Goal: Task Accomplishment & Management: Manage account settings

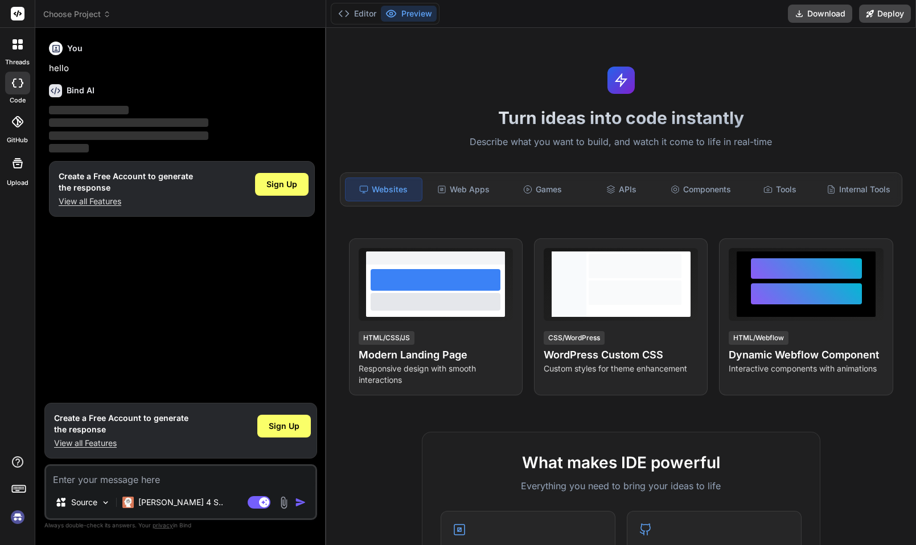
click at [14, 524] on img at bounding box center [17, 517] width 19 height 19
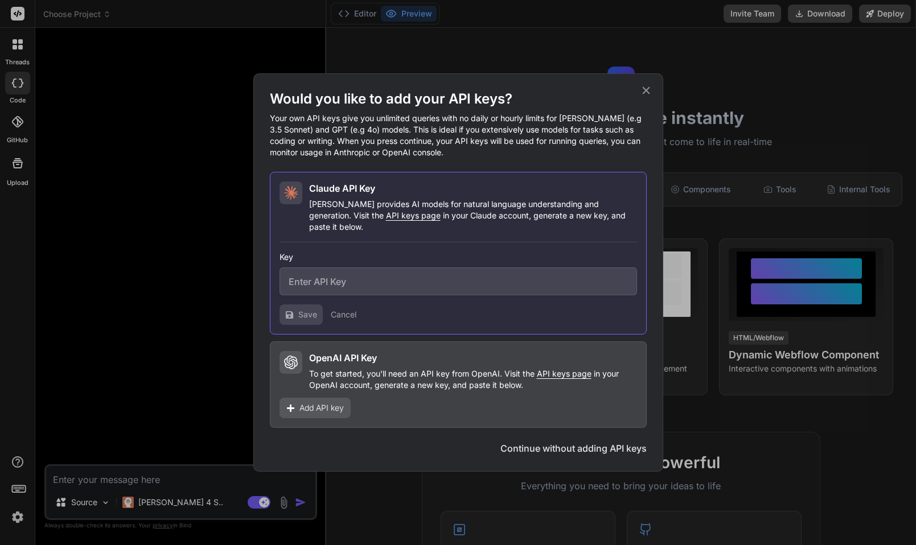
click at [645, 94] on icon at bounding box center [645, 90] width 7 height 7
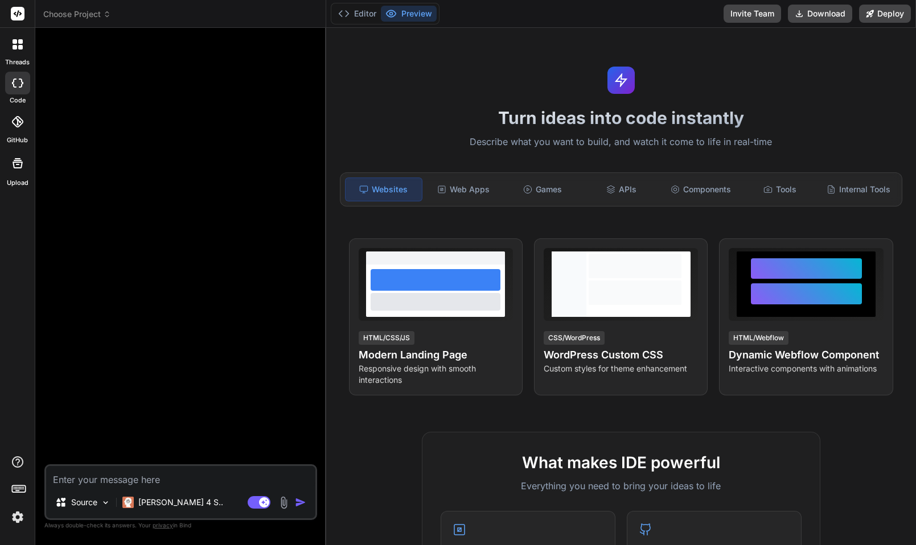
click at [14, 520] on img at bounding box center [17, 517] width 19 height 19
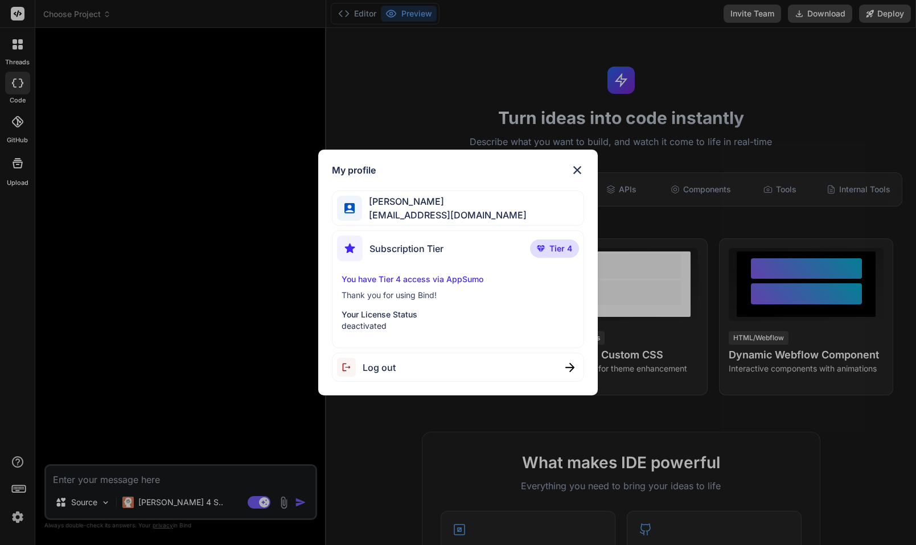
click at [400, 324] on p "deactivated" at bounding box center [457, 325] width 233 height 11
click at [415, 306] on div "You have Tier 4 access via AppSumo Thank you for using Bind! Your License Statu…" at bounding box center [458, 303] width 242 height 58
click at [401, 321] on p "deactivated" at bounding box center [457, 325] width 233 height 11
click at [573, 169] on img at bounding box center [577, 170] width 14 height 14
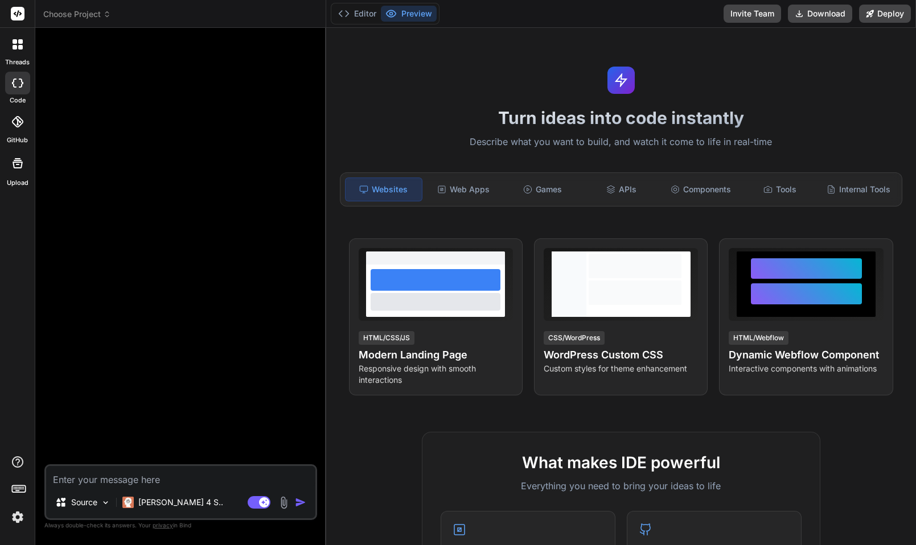
click at [15, 528] on div "threads code GitHub Upload" at bounding box center [17, 272] width 35 height 545
click at [15, 522] on img at bounding box center [17, 517] width 19 height 19
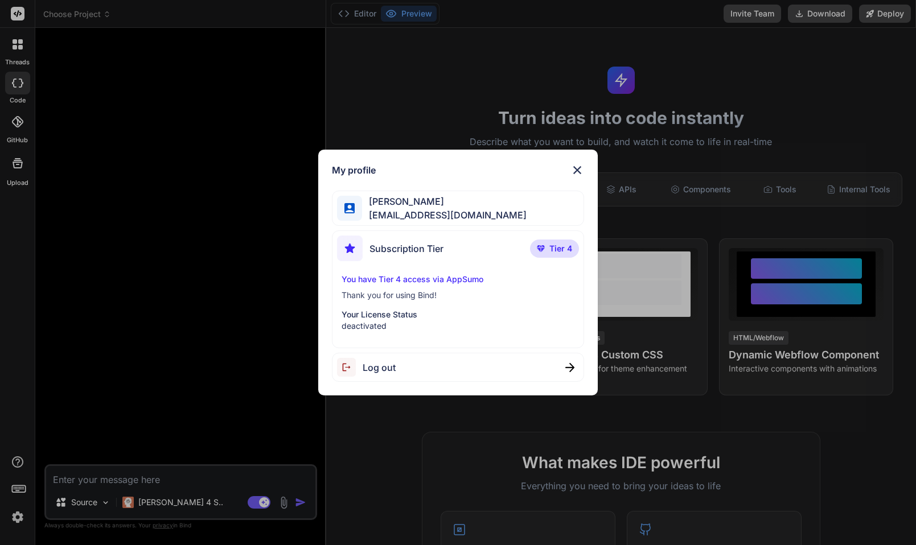
click at [421, 309] on p "Your License Status" at bounding box center [457, 314] width 233 height 11
click at [392, 322] on p "deactivated" at bounding box center [457, 325] width 233 height 11
click at [475, 277] on p "You have Tier 4 access via AppSumo" at bounding box center [457, 279] width 233 height 11
click at [433, 288] on div "You have Tier 4 access via AppSumo Thank you for using Bind! Your License Statu…" at bounding box center [458, 303] width 242 height 58
click at [581, 172] on img at bounding box center [577, 170] width 14 height 14
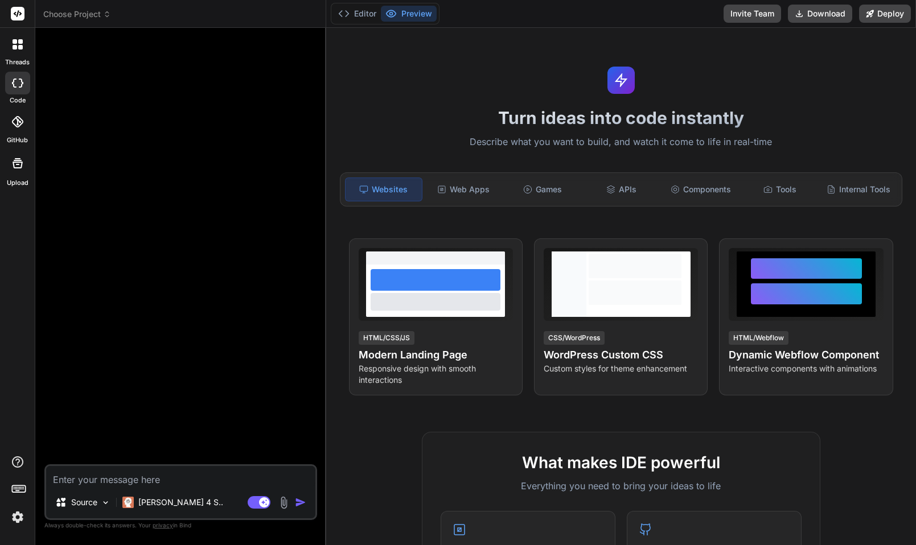
click at [169, 474] on textarea at bounding box center [180, 476] width 269 height 20
click at [26, 43] on div at bounding box center [18, 44] width 24 height 24
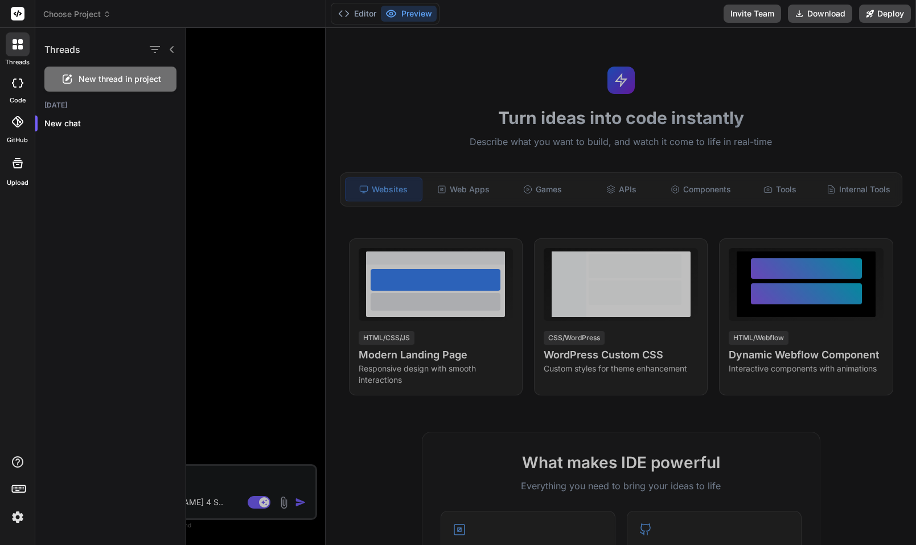
click at [17, 87] on icon at bounding box center [17, 83] width 11 height 9
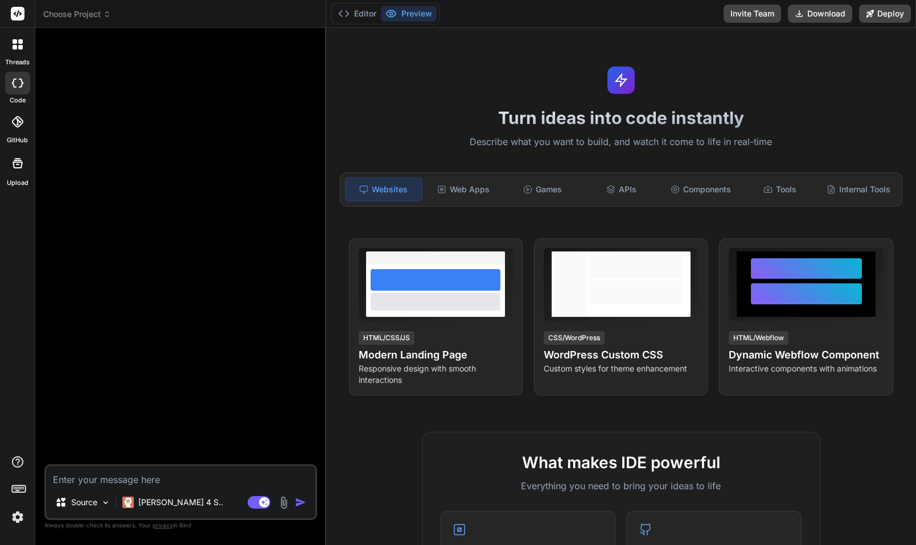
click at [244, 201] on div at bounding box center [182, 250] width 270 height 427
click at [157, 502] on p "[PERSON_NAME] 4 S.." at bounding box center [180, 502] width 85 height 11
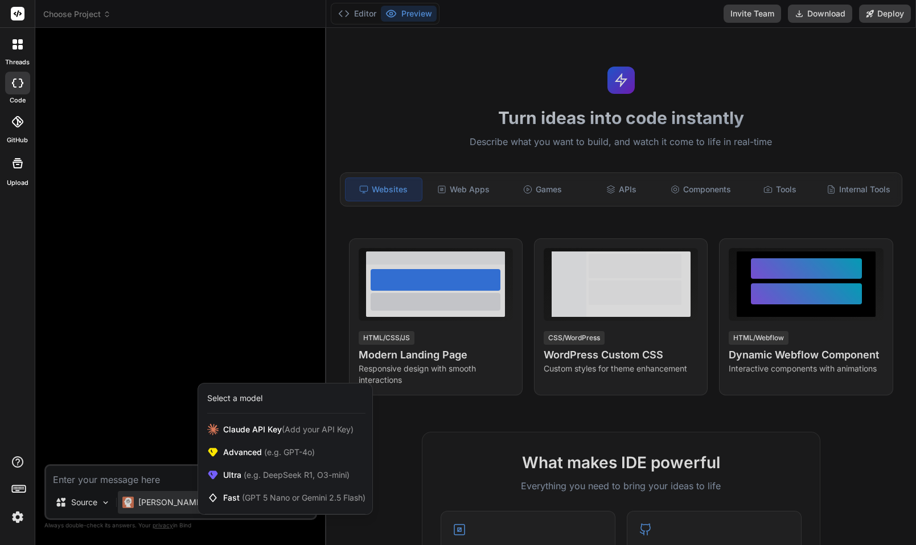
click at [143, 454] on div at bounding box center [458, 272] width 916 height 545
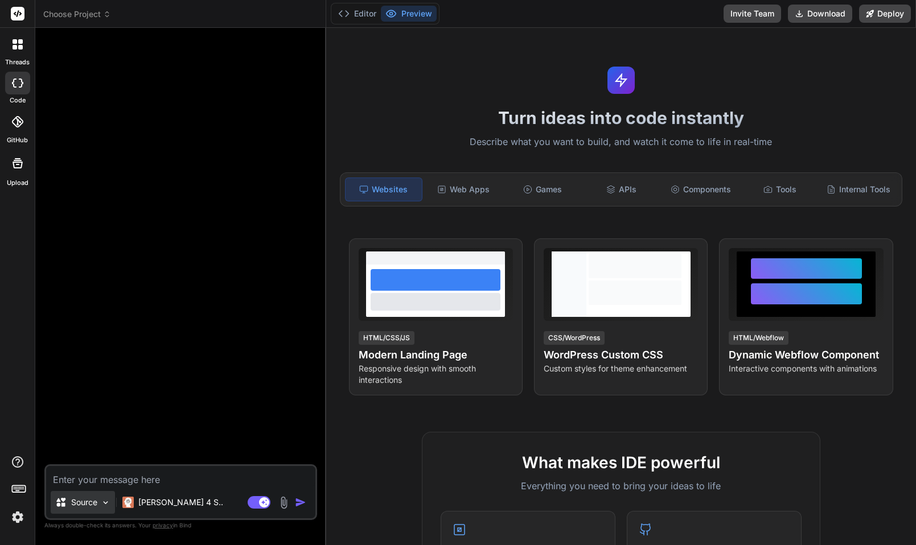
click at [101, 496] on div "Source" at bounding box center [83, 502] width 64 height 23
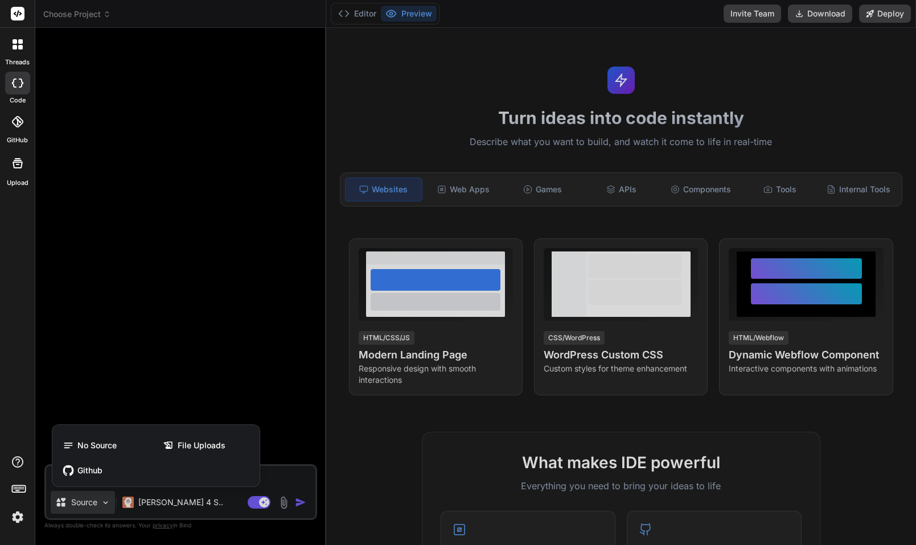
click at [101, 503] on div at bounding box center [458, 272] width 916 height 545
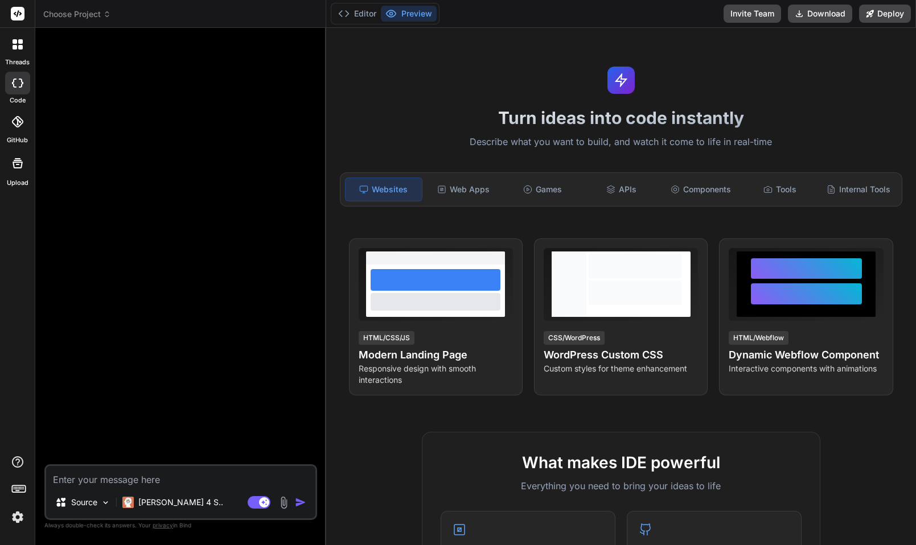
click at [23, 53] on div at bounding box center [18, 44] width 24 height 24
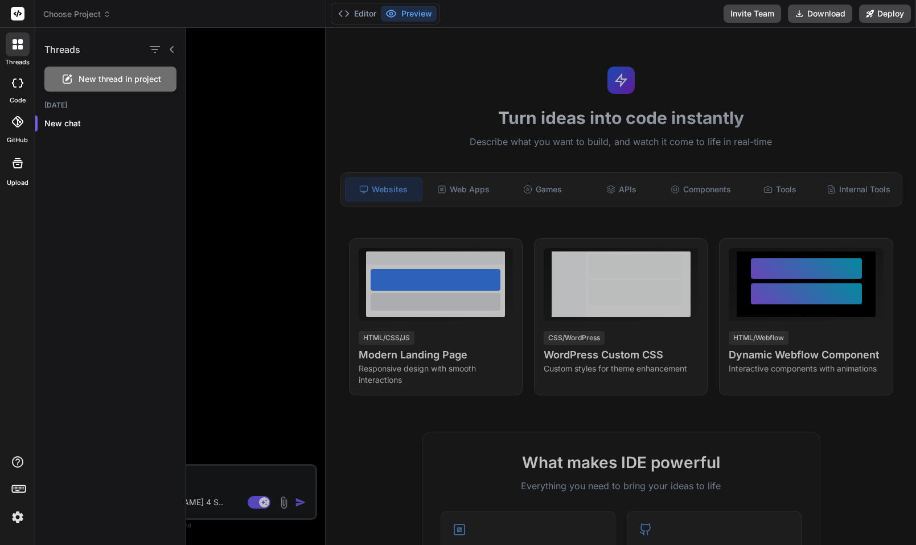
click at [14, 84] on icon at bounding box center [17, 83] width 11 height 9
type textarea "x"
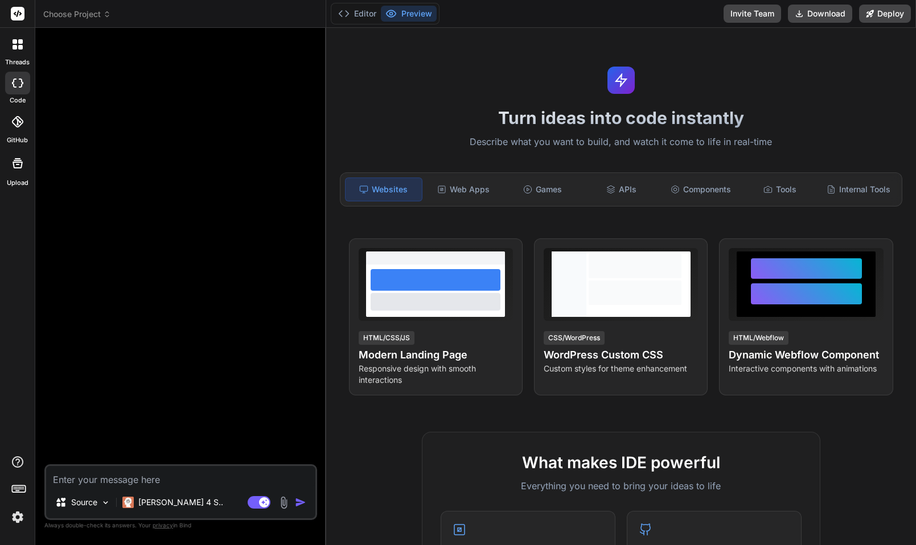
click at [68, 21] on header "Choose Project Created with Pixso." at bounding box center [180, 14] width 291 height 28
click at [105, 11] on icon at bounding box center [107, 14] width 8 height 8
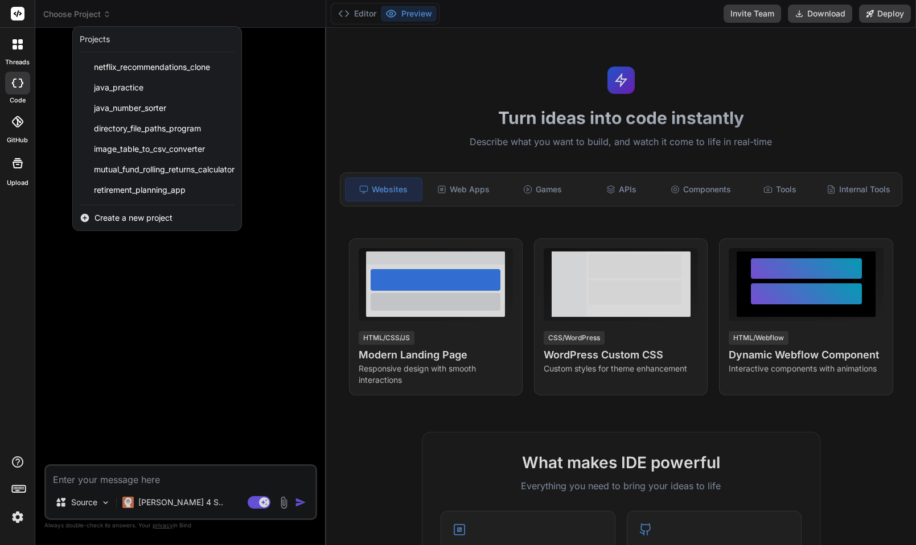
click at [104, 14] on div at bounding box center [458, 272] width 916 height 545
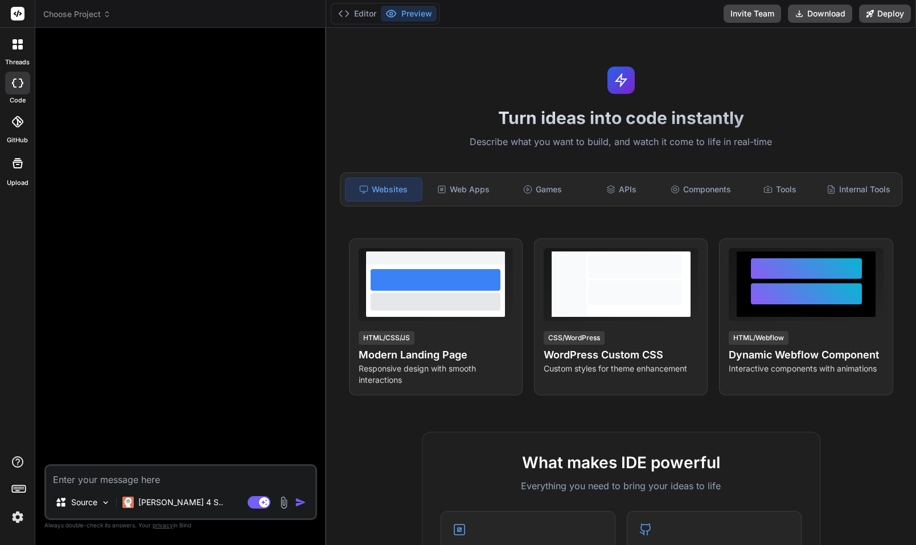
click at [17, 511] on img at bounding box center [17, 517] width 19 height 19
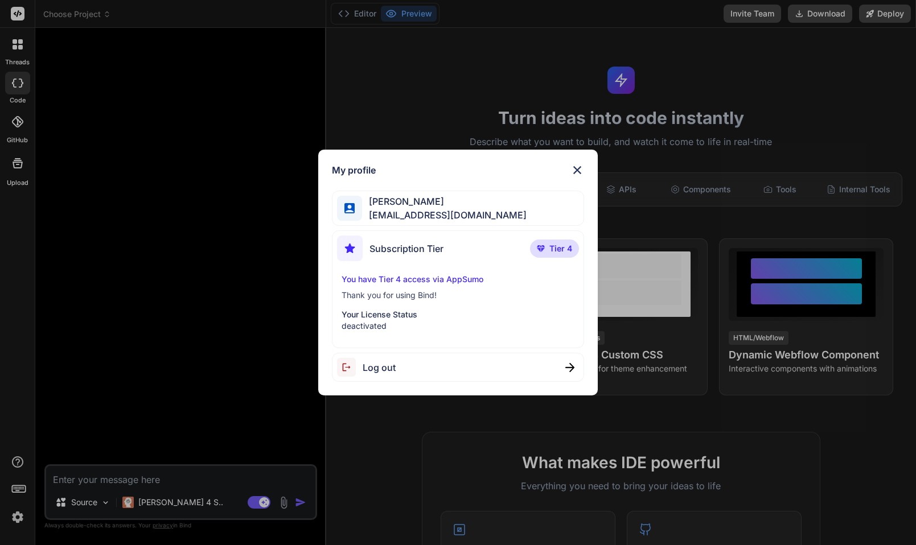
click at [211, 318] on div "My profile [PERSON_NAME] [EMAIL_ADDRESS][DOMAIN_NAME] Subscription Tier Tier 4 …" at bounding box center [458, 272] width 916 height 545
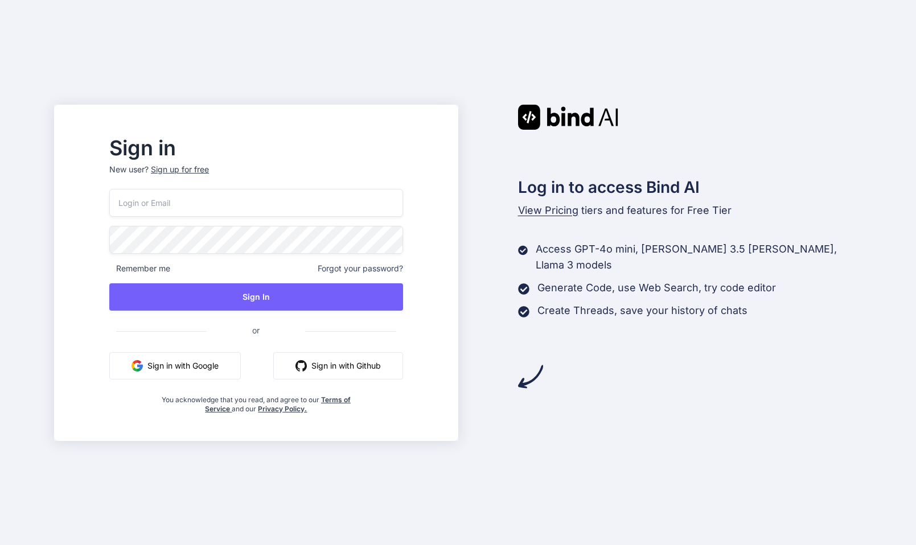
click at [217, 210] on input "email" at bounding box center [255, 203] width 293 height 28
click at [219, 364] on button "Sign in with Google" at bounding box center [174, 365] width 131 height 27
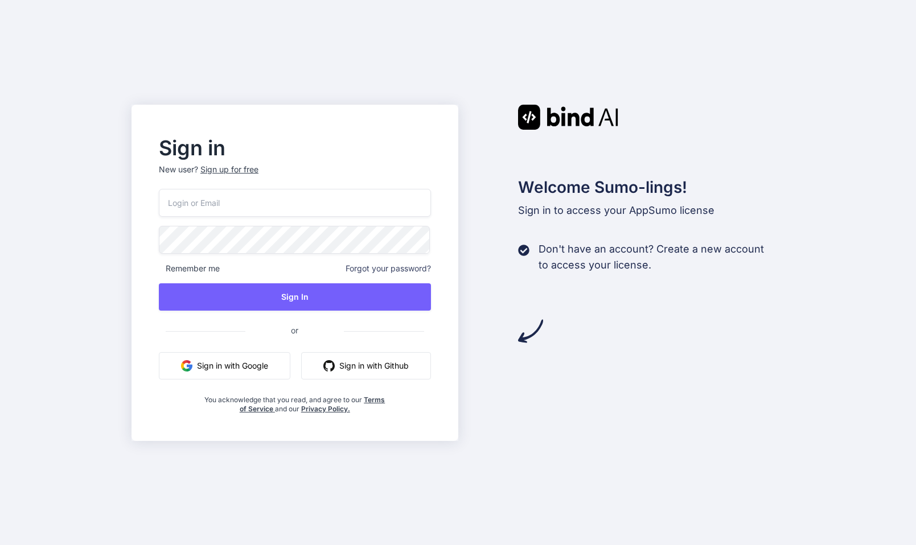
click at [233, 363] on button "Sign in with Google" at bounding box center [224, 365] width 131 height 27
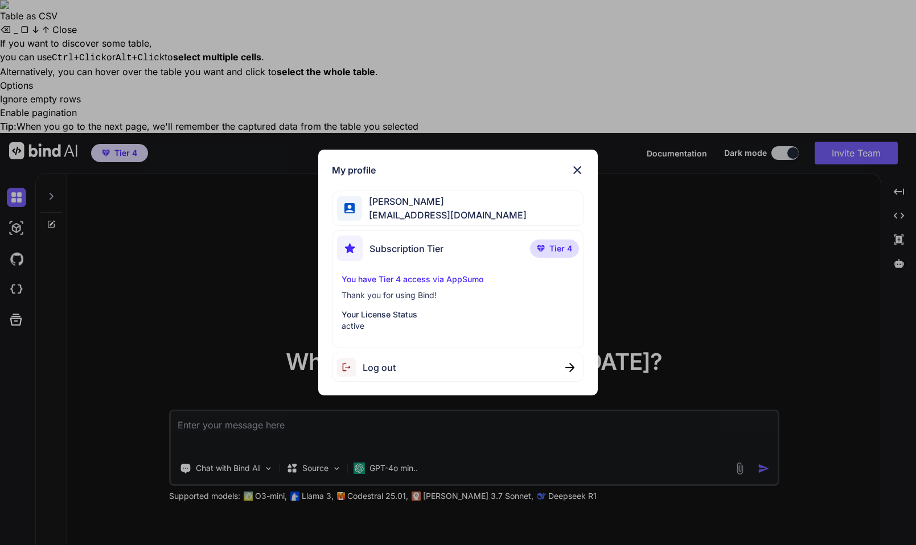
click at [575, 166] on img at bounding box center [577, 170] width 14 height 14
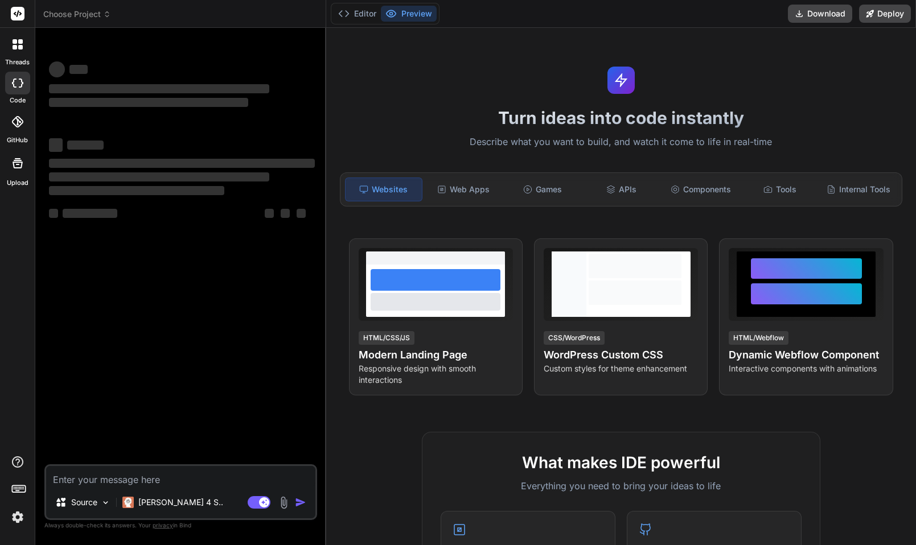
click at [11, 522] on img at bounding box center [17, 517] width 19 height 19
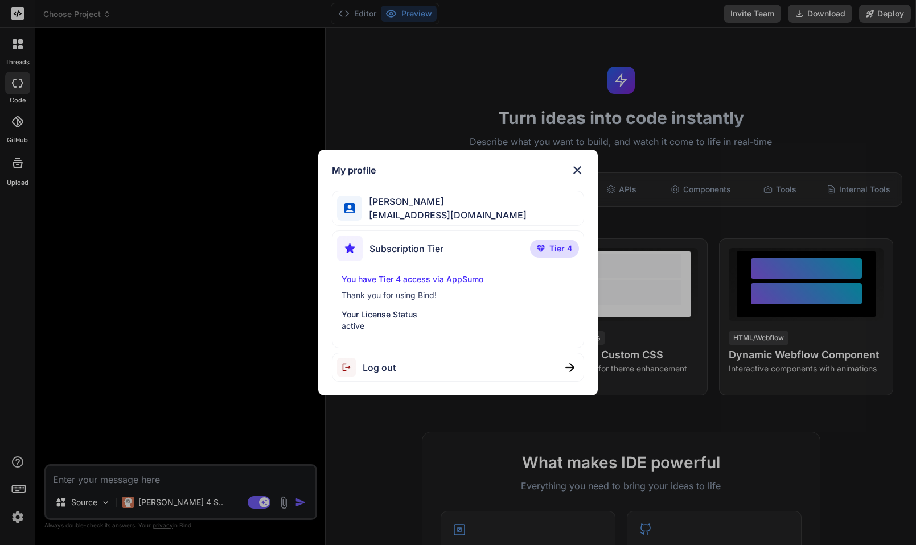
type textarea "x"
click at [130, 331] on div "My profile Manoj Kumar bmkmanoj@gmail.com Subscription Tier Tier 4 You have Tie…" at bounding box center [458, 272] width 916 height 545
